Goal: Task Accomplishment & Management: Use online tool/utility

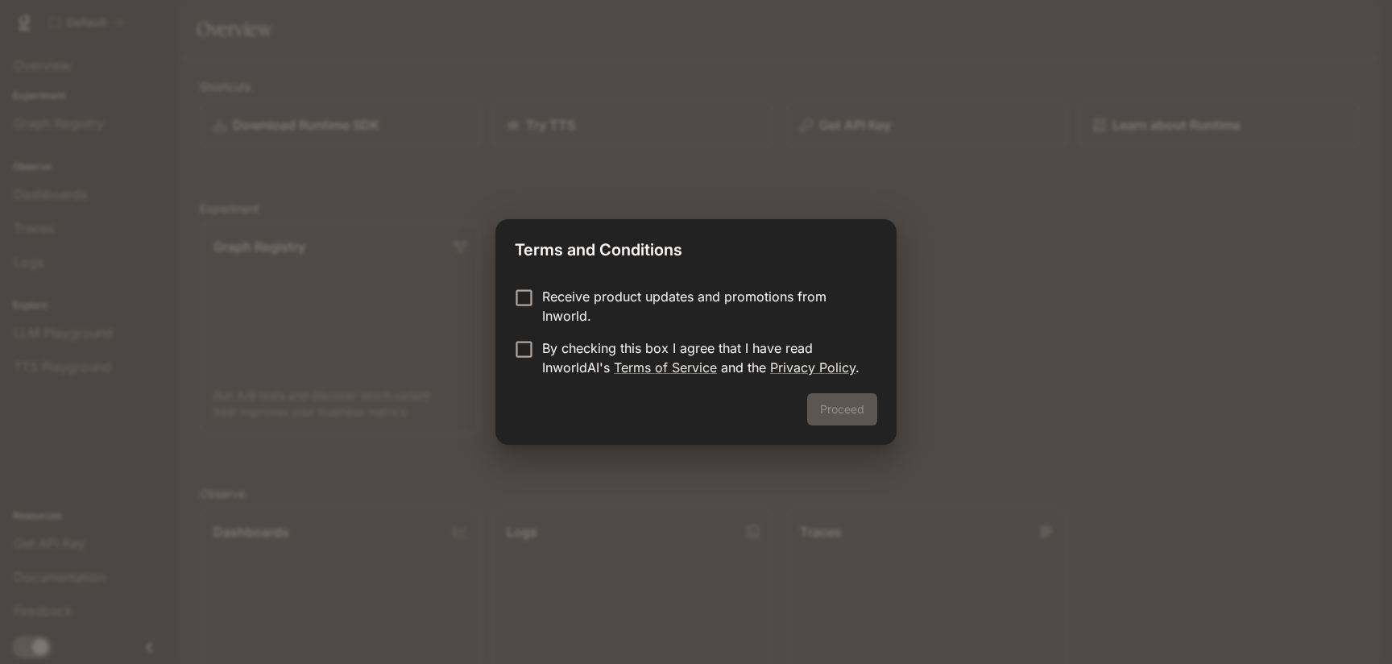
click at [563, 348] on p "By checking this box I agree that I have read InworldAI's Terms of Service and …" at bounding box center [703, 357] width 322 height 39
click at [831, 419] on button "Proceed" at bounding box center [842, 409] width 70 height 32
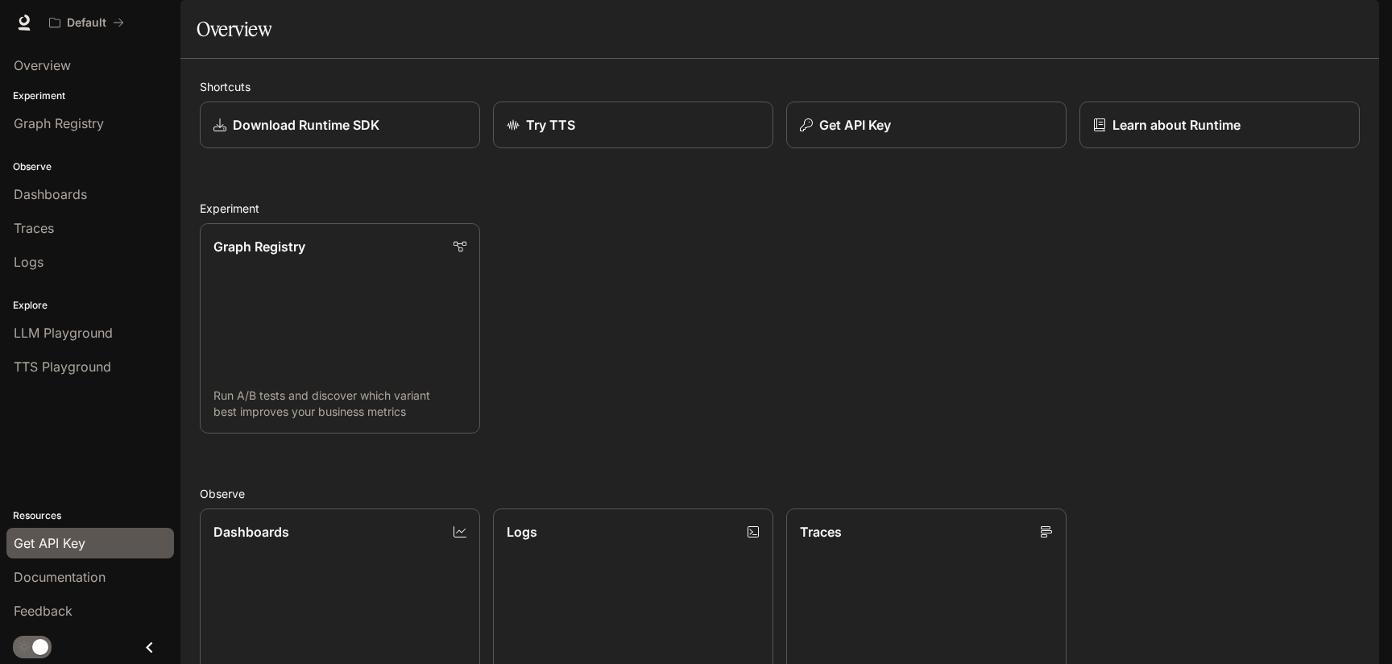
click at [67, 547] on span "Get API Key" at bounding box center [50, 542] width 72 height 19
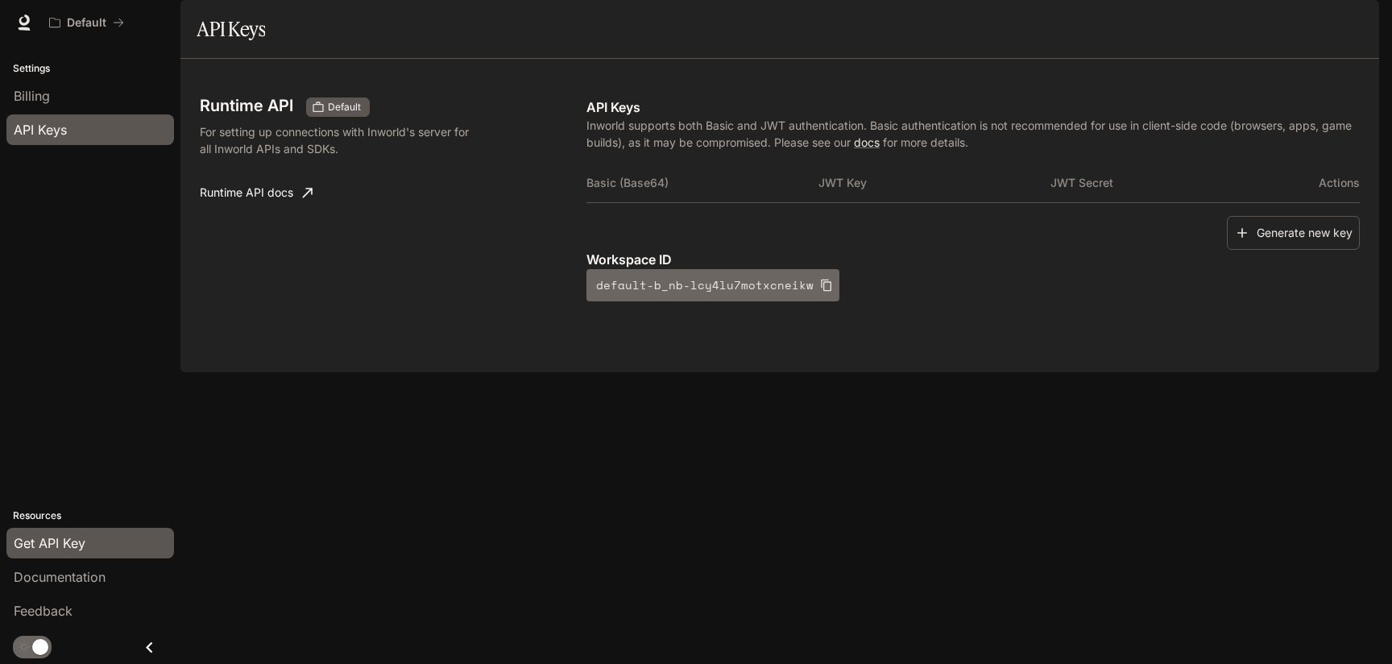
click at [821, 292] on icon "button" at bounding box center [826, 286] width 10 height 12
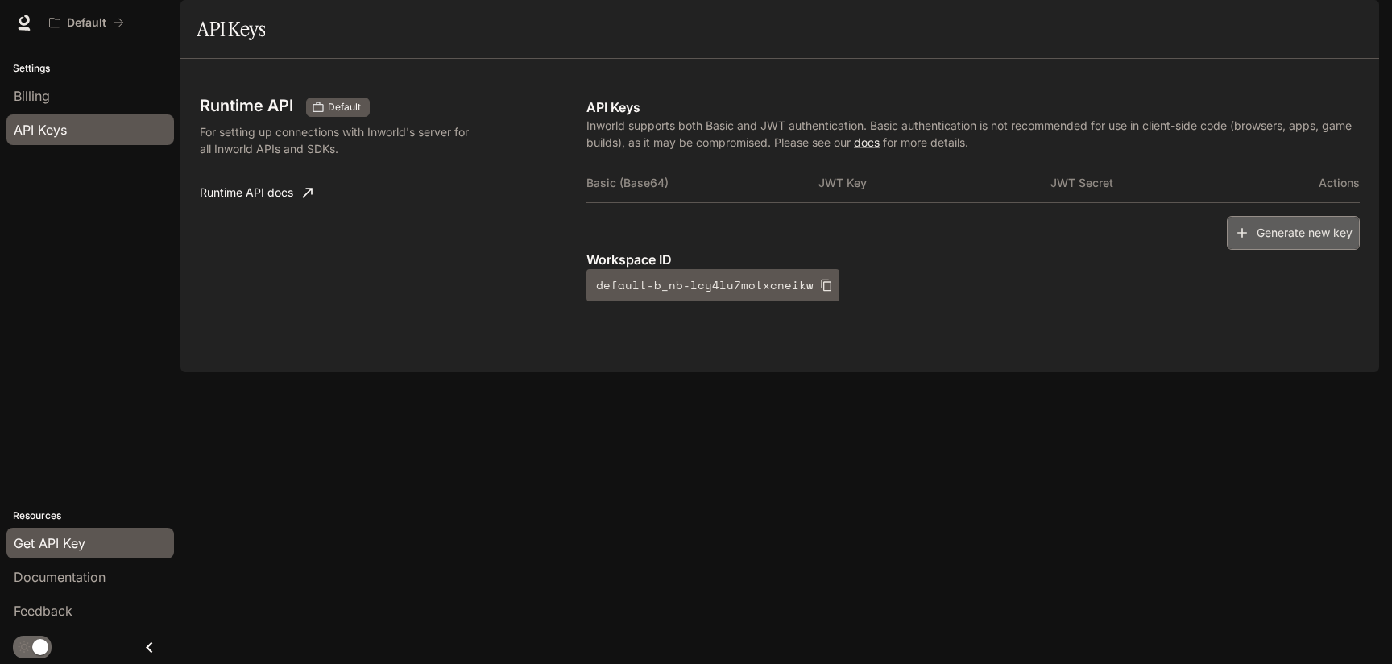
click at [1312, 251] on button "Generate new key" at bounding box center [1293, 233] width 133 height 35
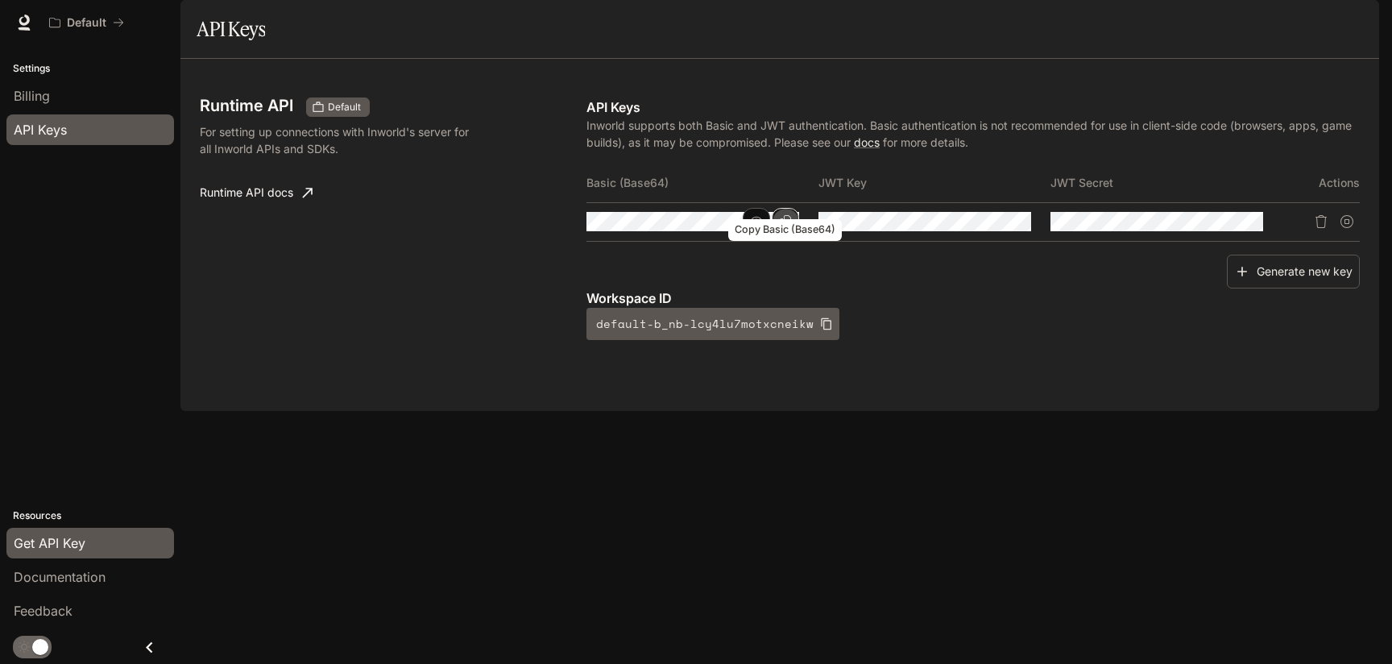
click at [785, 228] on icon "Copy Basic (Base64)" at bounding box center [785, 221] width 13 height 13
click at [1006, 235] on button "Copy Key" at bounding box center [1017, 221] width 27 height 27
click at [1252, 228] on icon "Copy Secret" at bounding box center [1249, 221] width 11 height 13
click at [267, 209] on link "Runtime API docs" at bounding box center [256, 192] width 126 height 32
